Goal: Information Seeking & Learning: Compare options

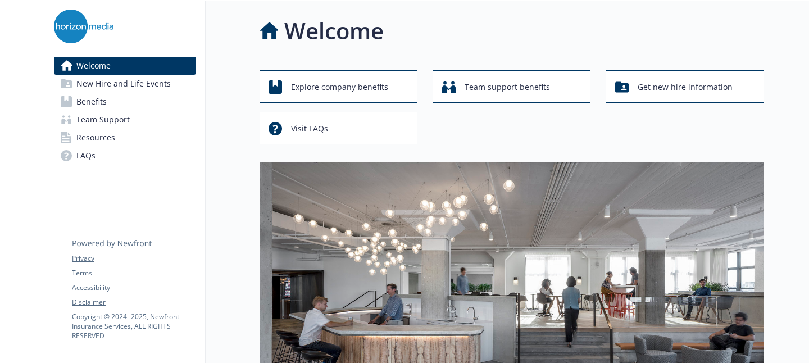
click at [109, 98] on link "Benefits" at bounding box center [125, 102] width 142 height 18
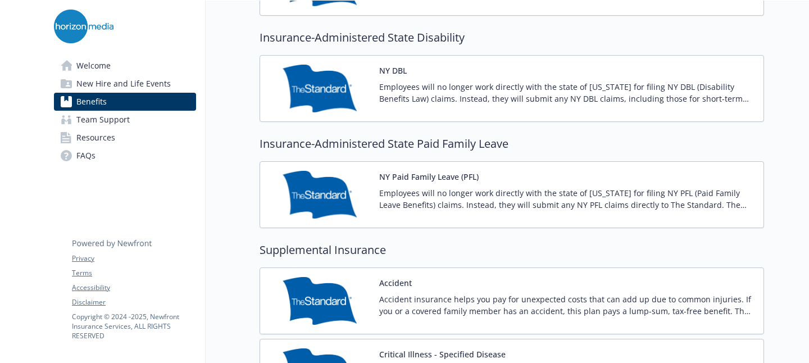
scroll to position [1119, 0]
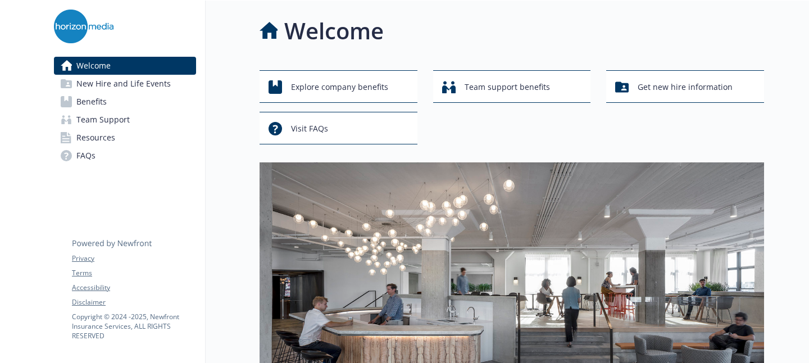
click at [168, 97] on link "Benefits" at bounding box center [125, 102] width 142 height 18
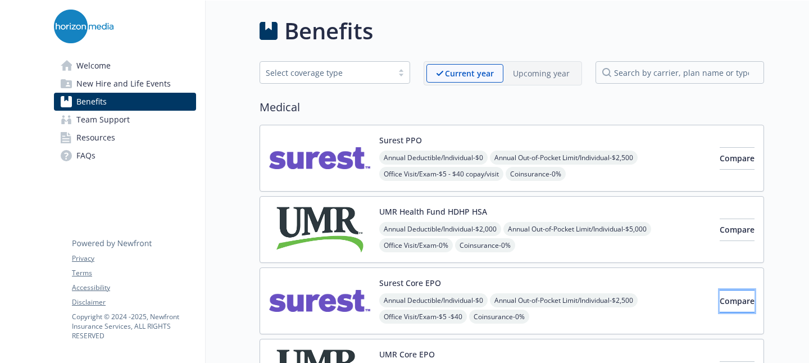
click at [735, 293] on button "Compare" at bounding box center [736, 301] width 35 height 22
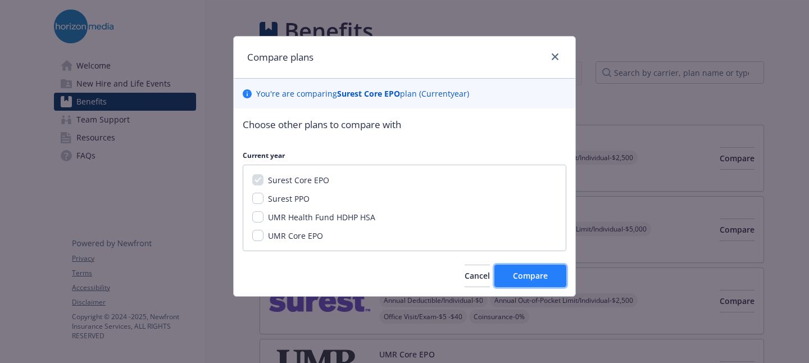
click at [513, 275] on button "Compare" at bounding box center [530, 276] width 72 height 22
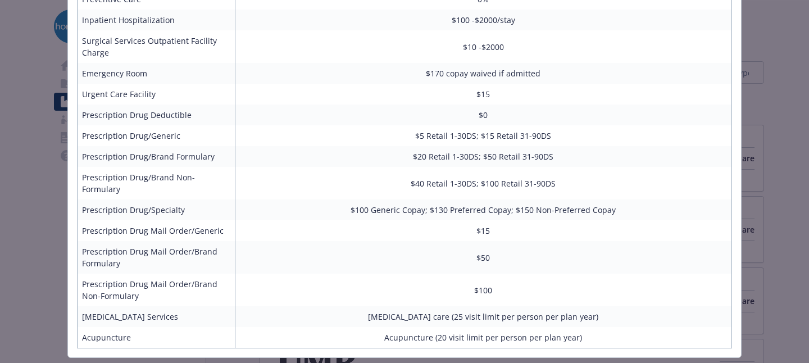
scroll to position [430, 0]
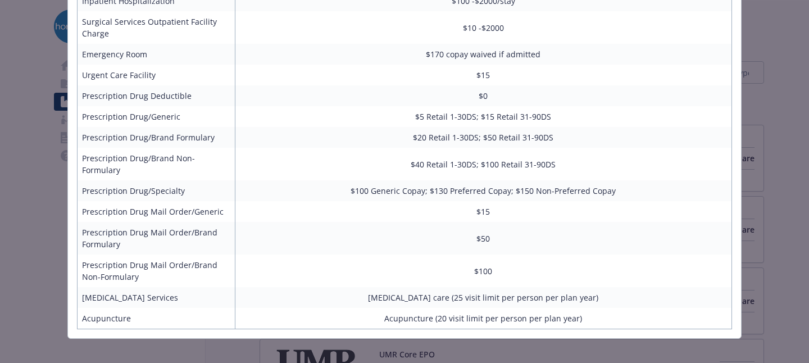
click at [767, 115] on div "Benefits Info Surest Core EPO Current year Employee Only (Semi-Monthly) $72.54 …" at bounding box center [404, 181] width 809 height 363
click at [765, 116] on div "Benefits Info Surest Core EPO Current year Employee Only (Semi-Monthly) $72.54 …" at bounding box center [404, 181] width 809 height 363
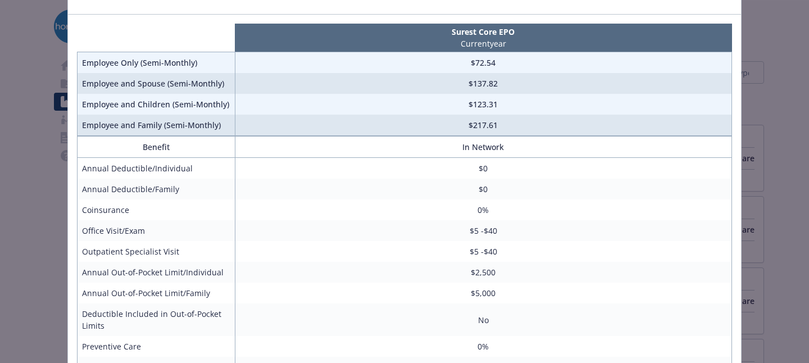
scroll to position [38, 0]
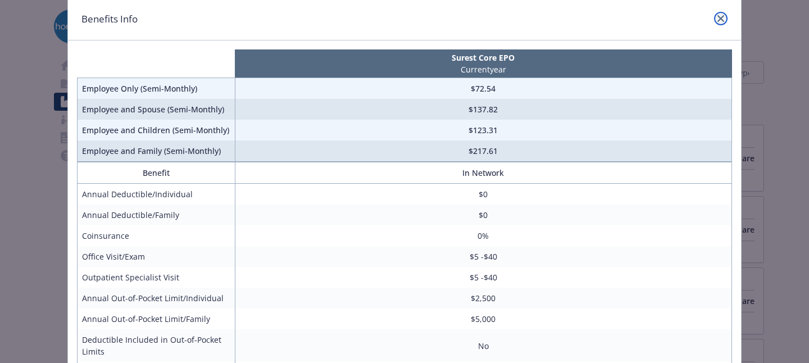
click at [724, 17] on link "close" at bounding box center [720, 18] width 13 height 13
